Goal: Information Seeking & Learning: Find specific fact

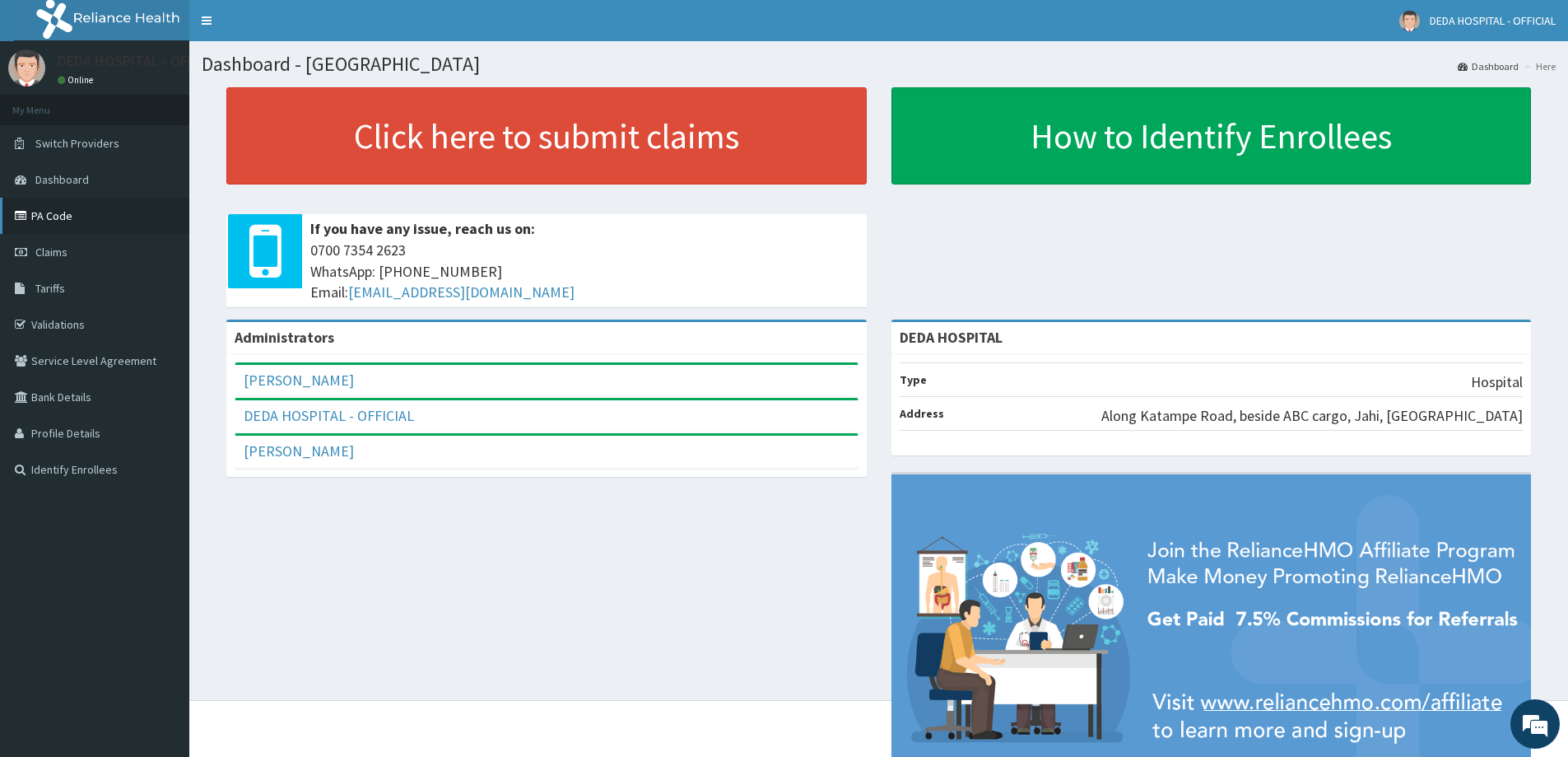
click at [58, 214] on link "PA Code" at bounding box center [94, 215] width 189 height 36
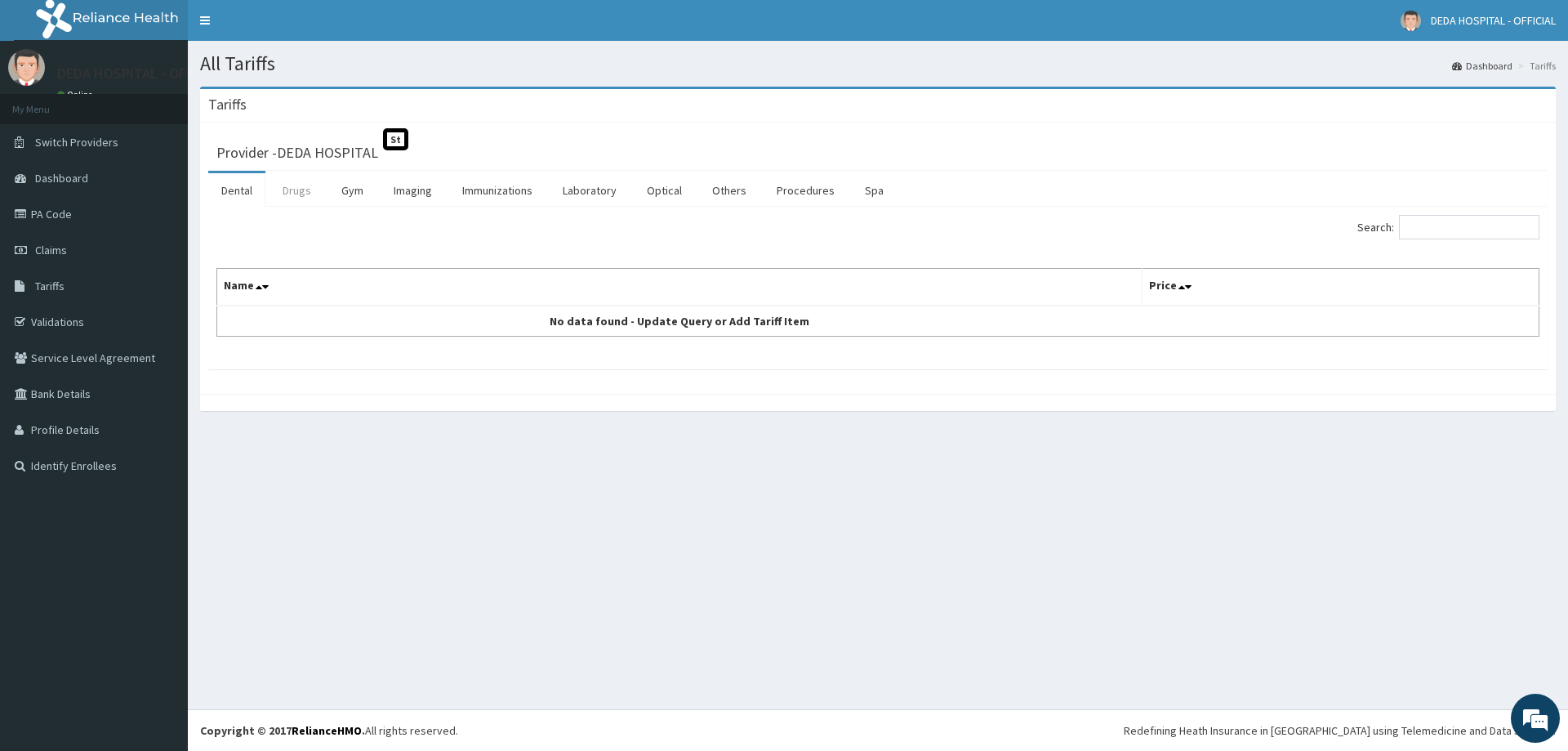
click at [308, 201] on link "Drugs" at bounding box center [296, 191] width 55 height 35
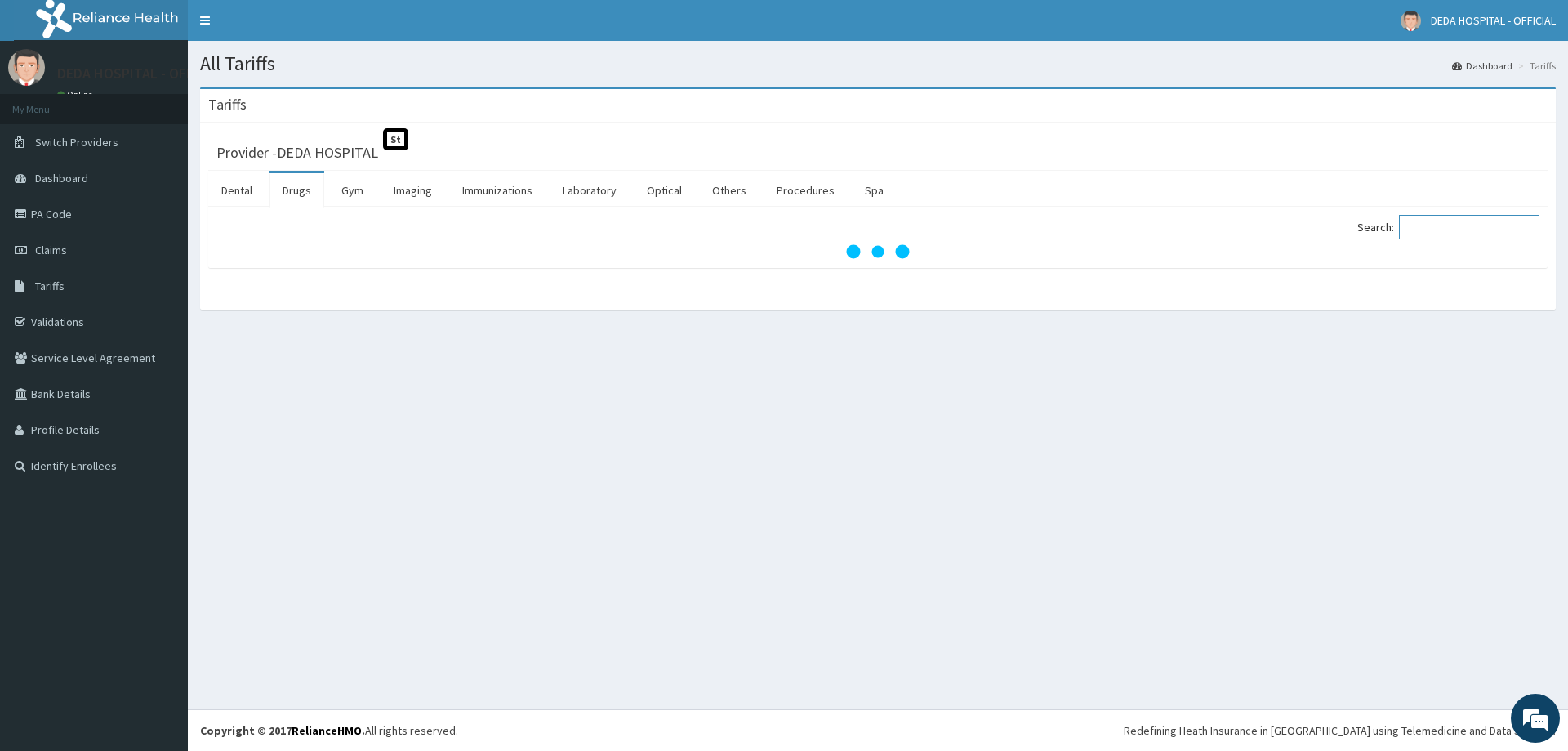
click at [1472, 220] on input "Search:" at bounding box center [1469, 226] width 141 height 24
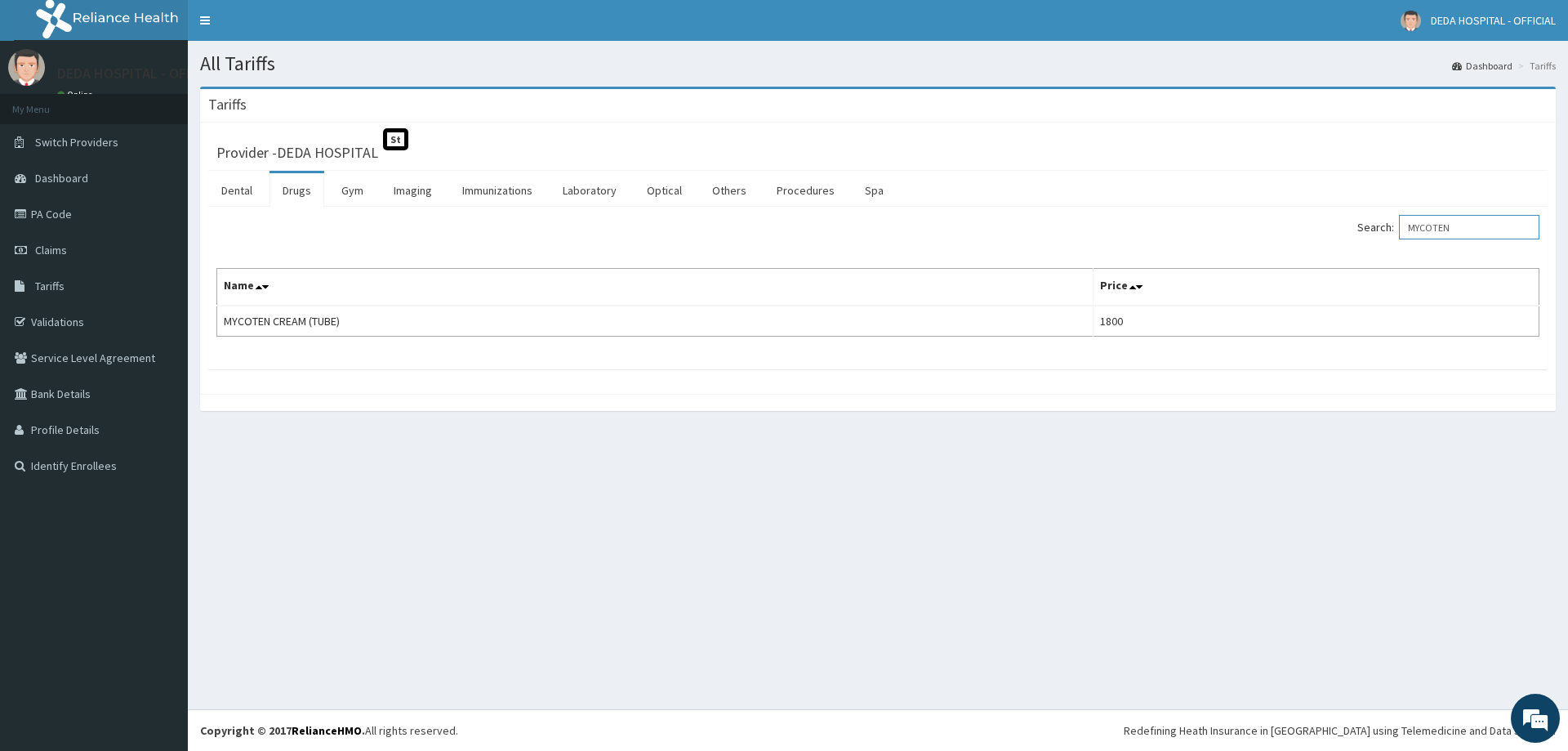
click at [1433, 230] on input "MYCOTEN" at bounding box center [1469, 226] width 141 height 24
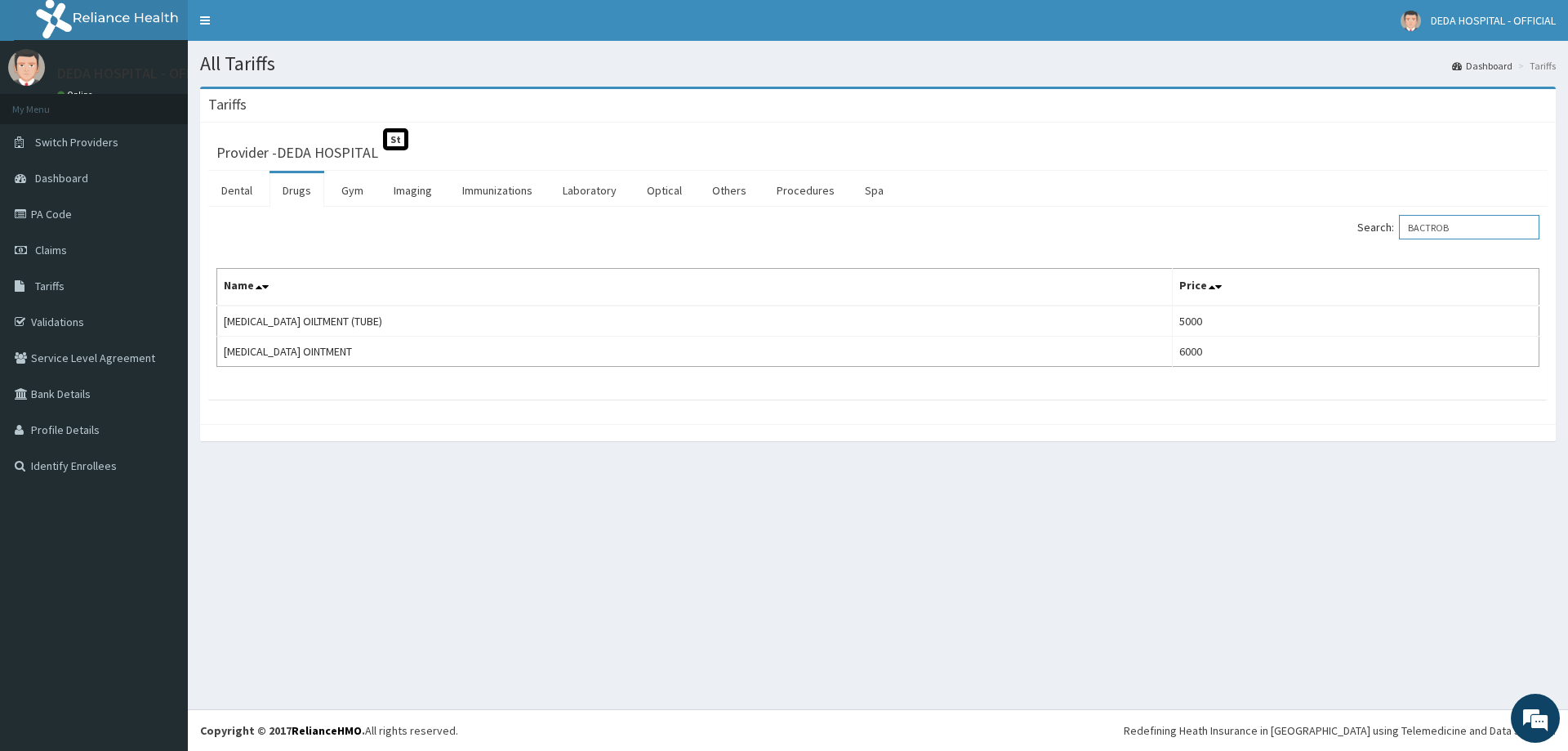
click at [1451, 235] on input "BACTROB" at bounding box center [1469, 226] width 141 height 24
click at [1427, 230] on input "FLEM" at bounding box center [1469, 226] width 141 height 24
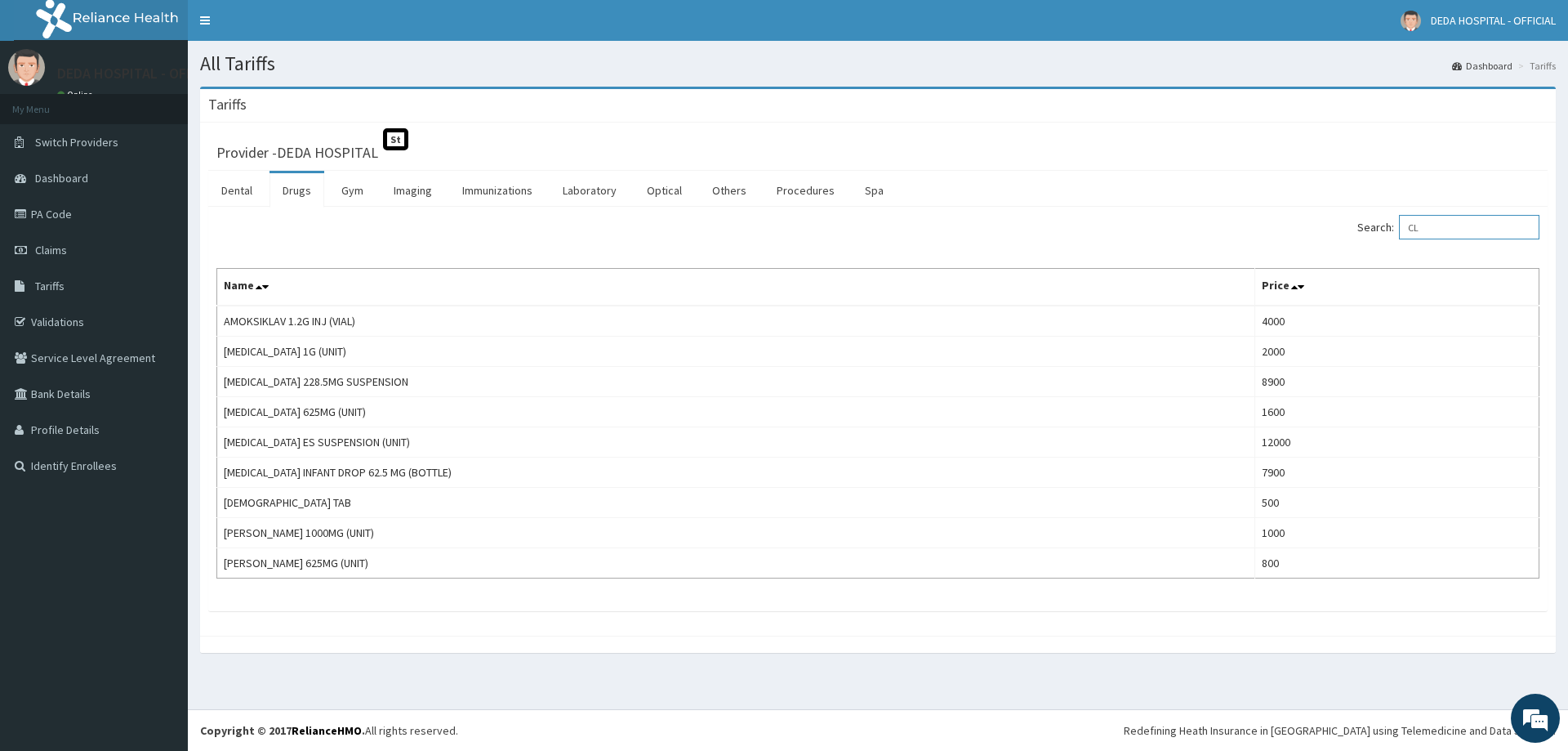
type input "C"
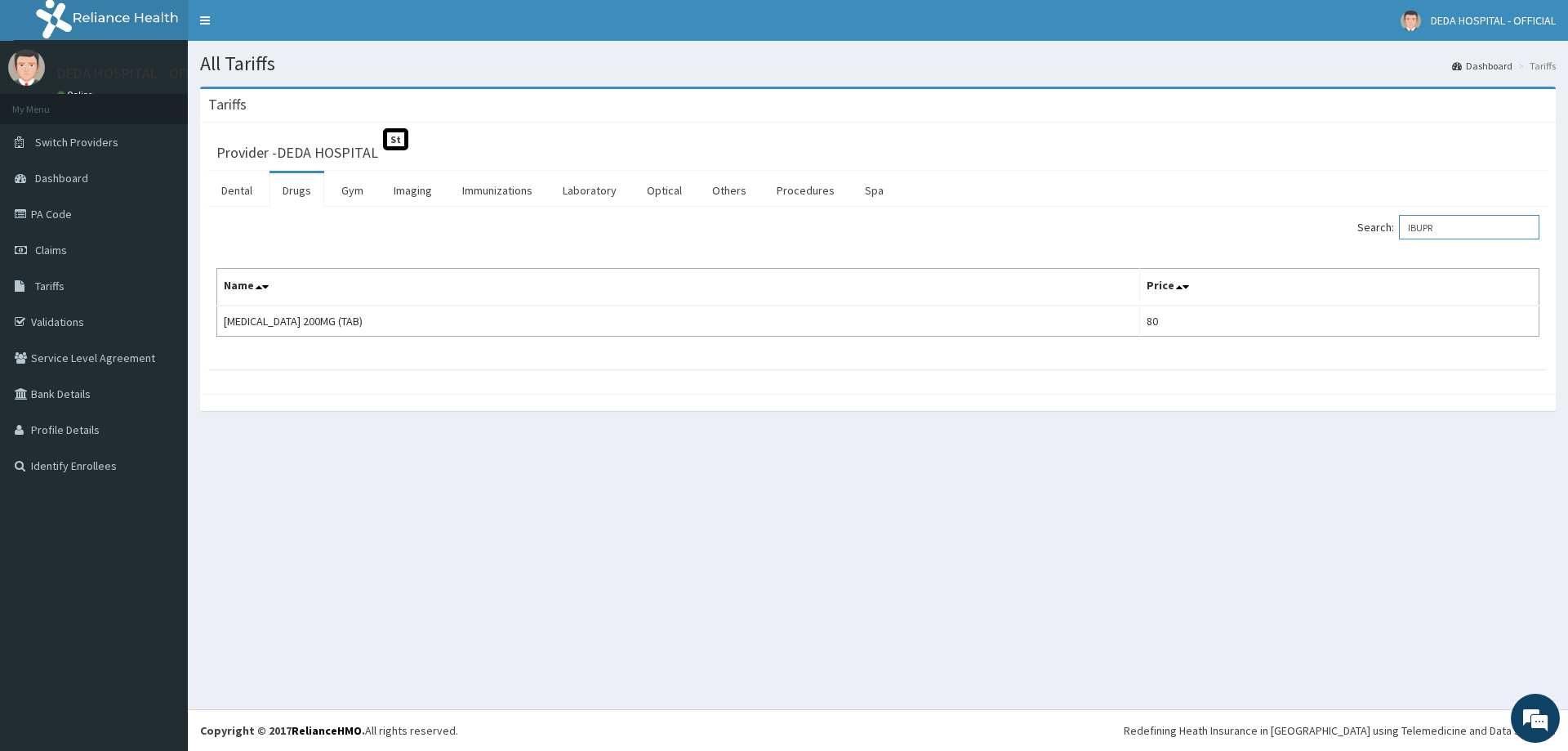
click at [1439, 227] on input "IBUPR" at bounding box center [1469, 226] width 141 height 24
click at [1444, 233] on input "AMOK" at bounding box center [1469, 226] width 141 height 24
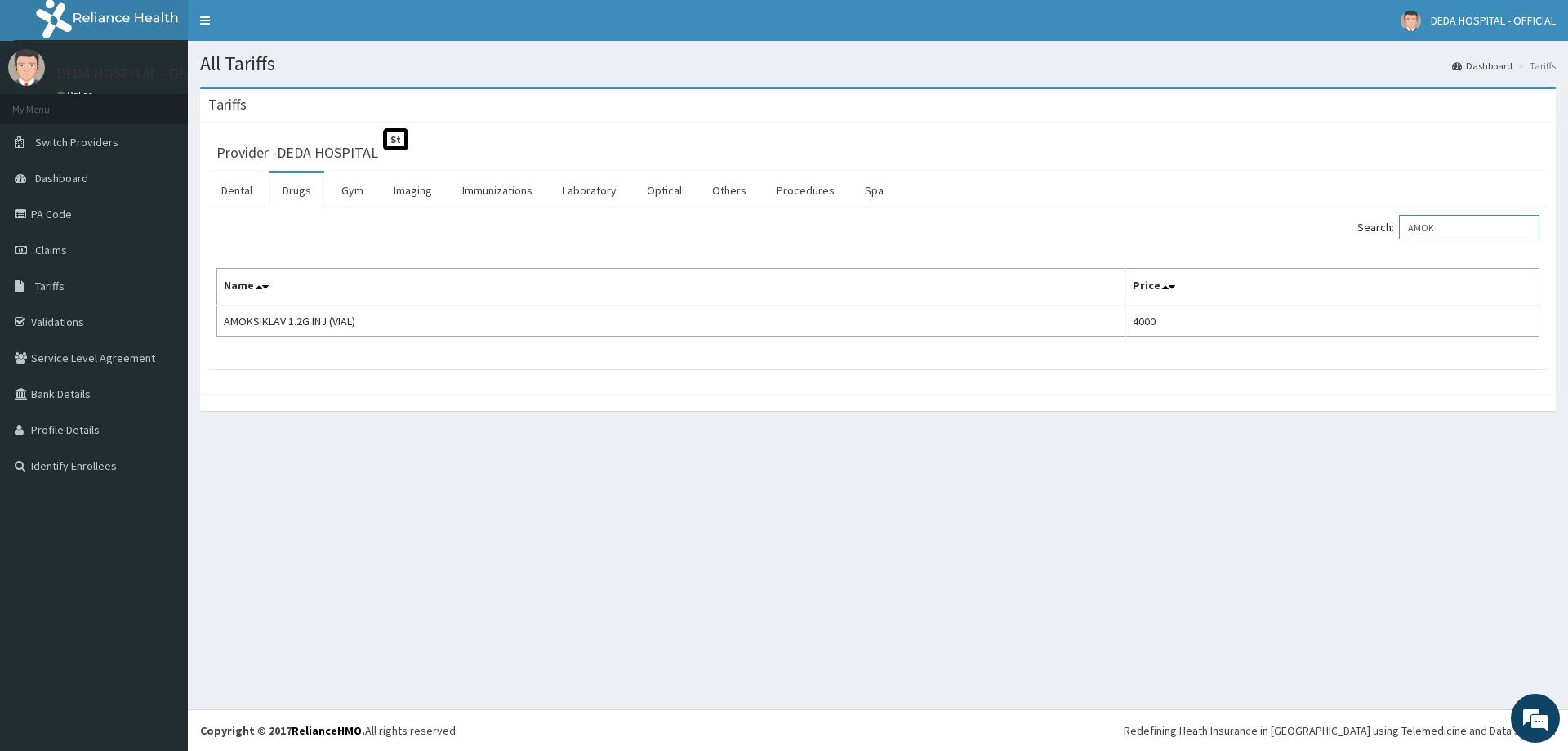
click at [1444, 233] on input "AMOK" at bounding box center [1469, 226] width 141 height 24
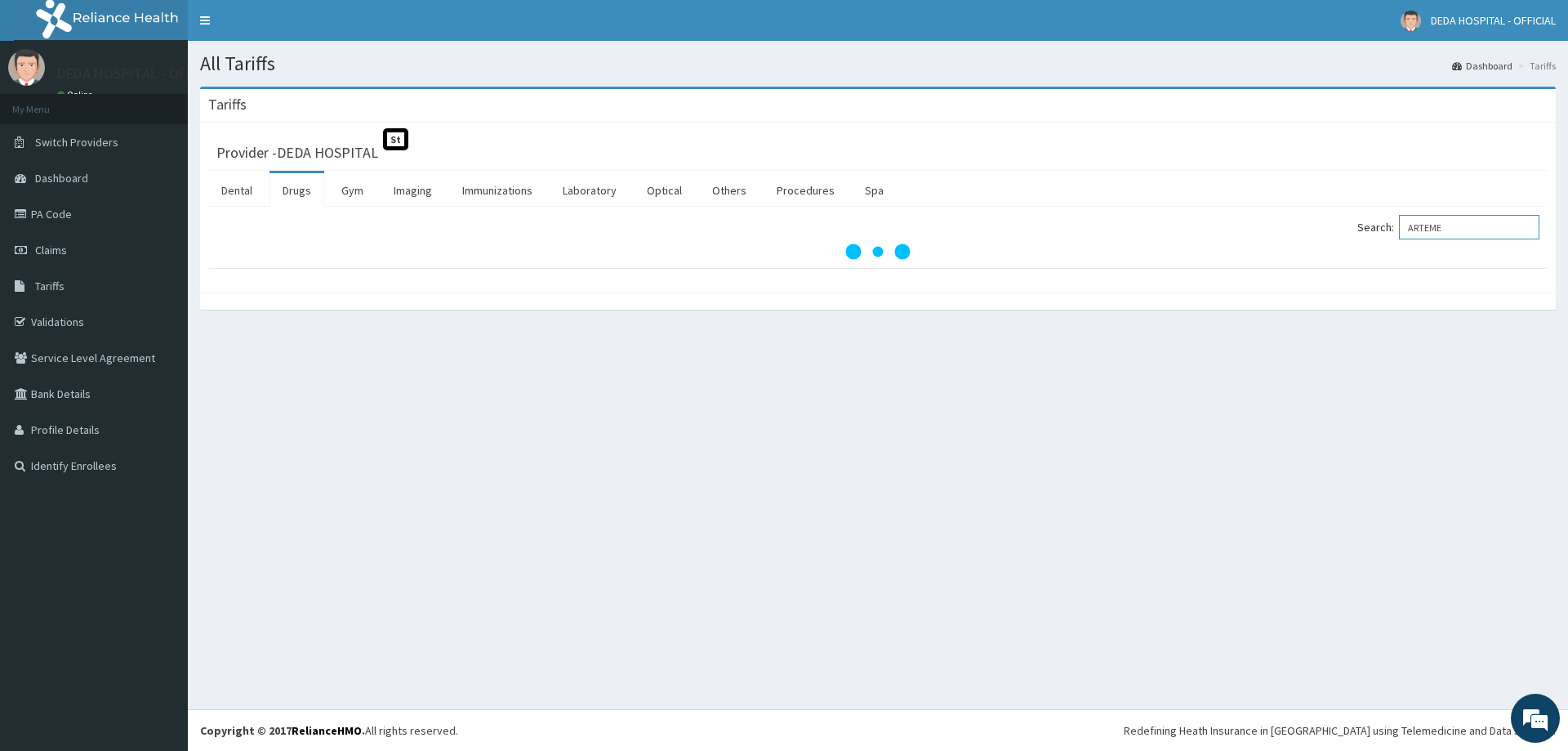
type input "ARTEME"
